Goal: Find contact information: Find contact information

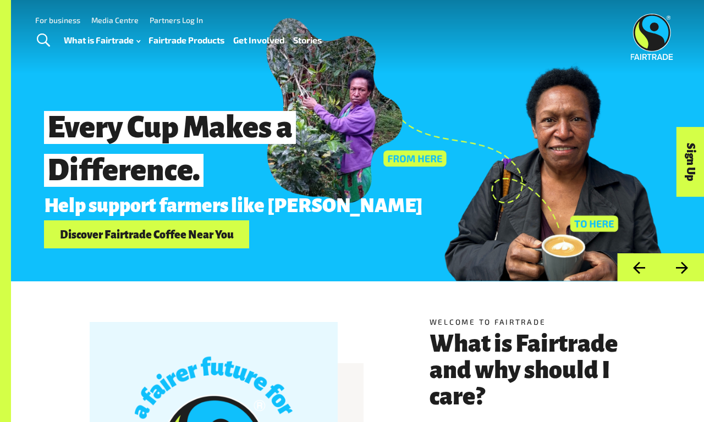
click at [58, 20] on link "For business" at bounding box center [57, 19] width 45 height 9
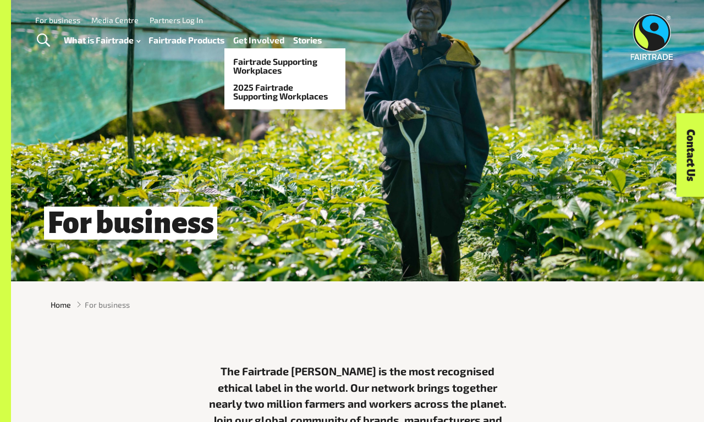
click at [258, 40] on link "Get Involved" at bounding box center [258, 39] width 51 height 15
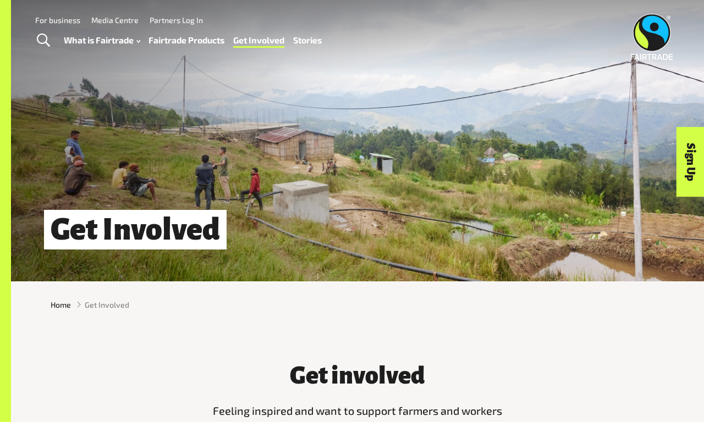
click at [58, 20] on link "For business" at bounding box center [57, 19] width 45 height 9
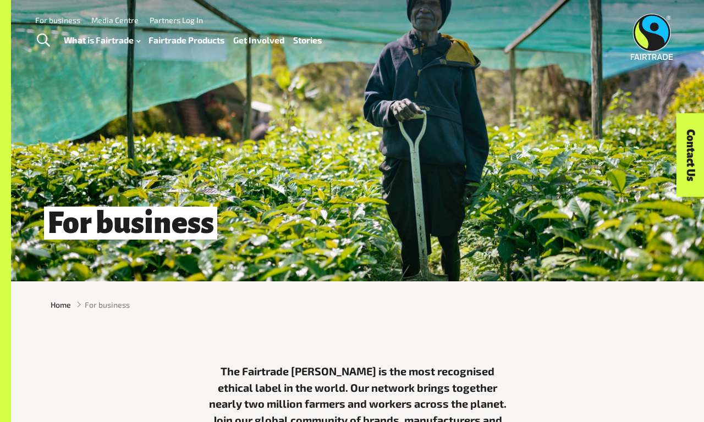
scroll to position [395, 0]
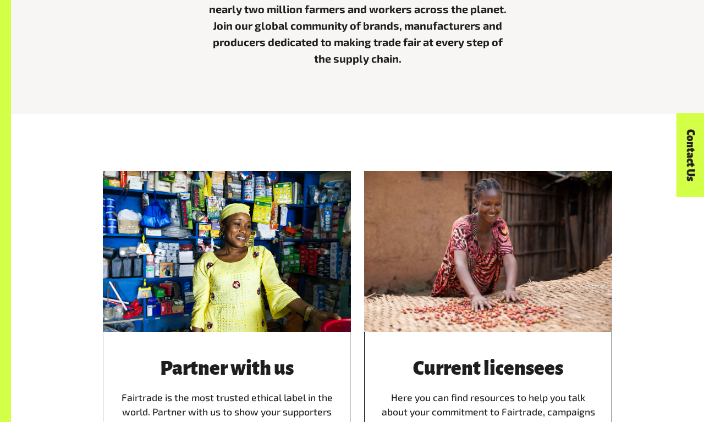
click at [488, 332] on div "Current licensees Here you can find resources to help you talk about your commi…" at bounding box center [488, 419] width 248 height 174
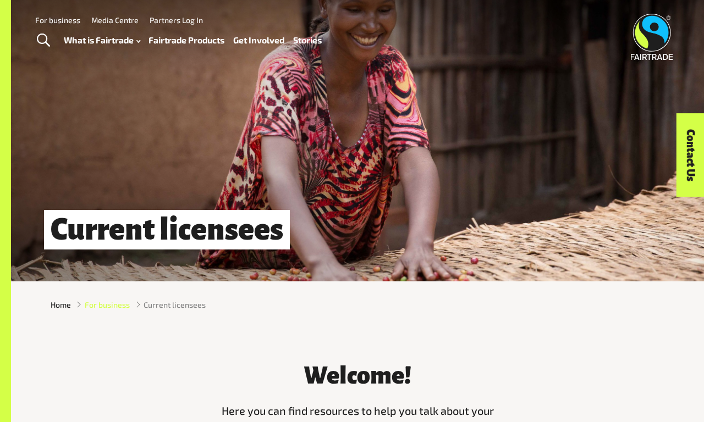
click at [107, 305] on span "For business" at bounding box center [107, 305] width 45 height 12
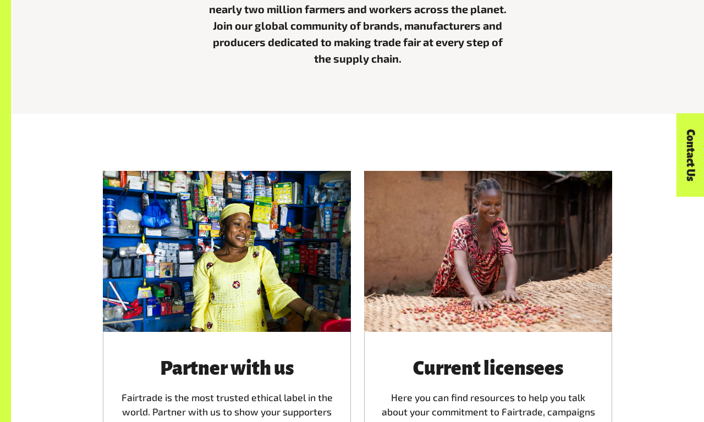
scroll to position [789, 0]
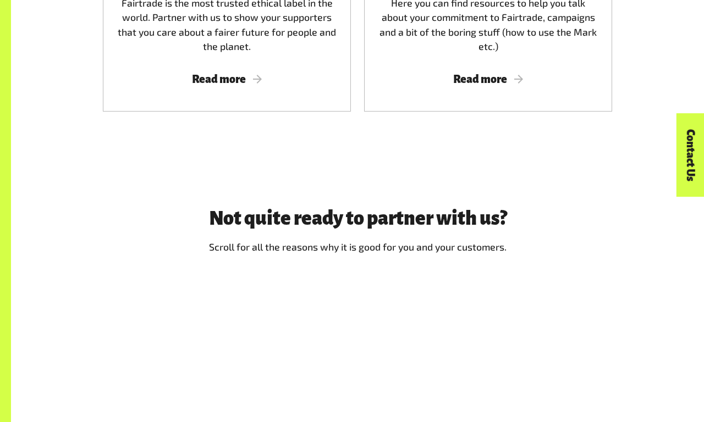
click at [690, 155] on link "Contact Us" at bounding box center [690, 156] width 28 height 84
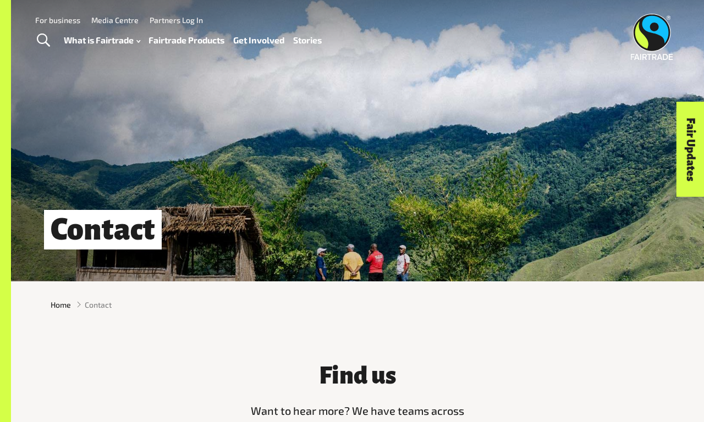
scroll to position [395, 0]
